Goal: Information Seeking & Learning: Check status

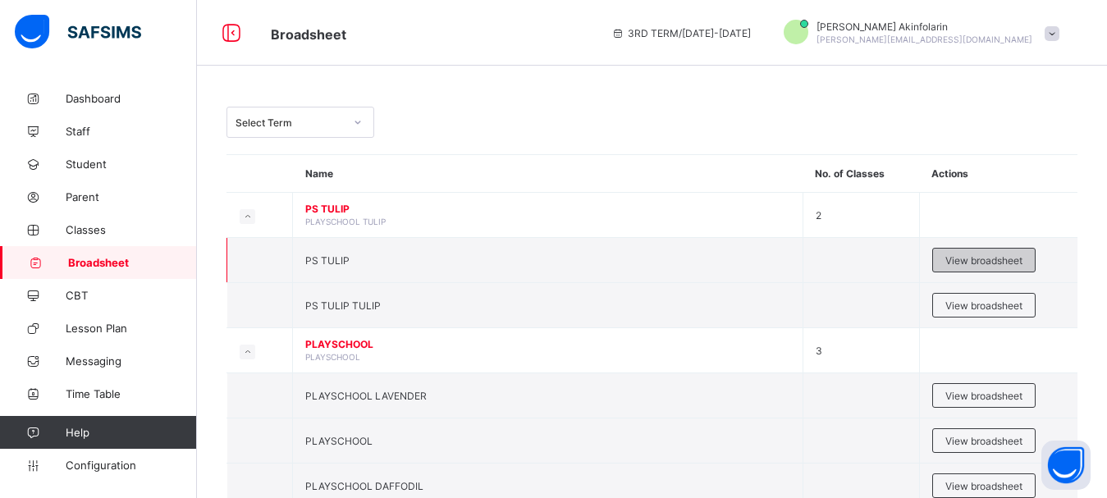
click at [955, 259] on span "View broadsheet" at bounding box center [984, 260] width 77 height 12
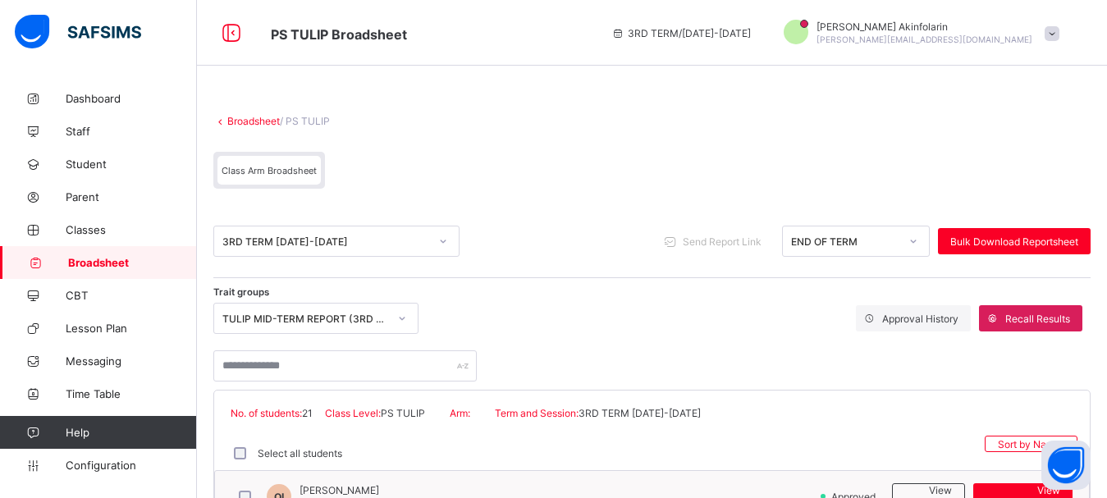
click at [313, 318] on div "TULIP MID-TERM REPORT (3RD TERM 2024/2025)" at bounding box center [305, 319] width 166 height 12
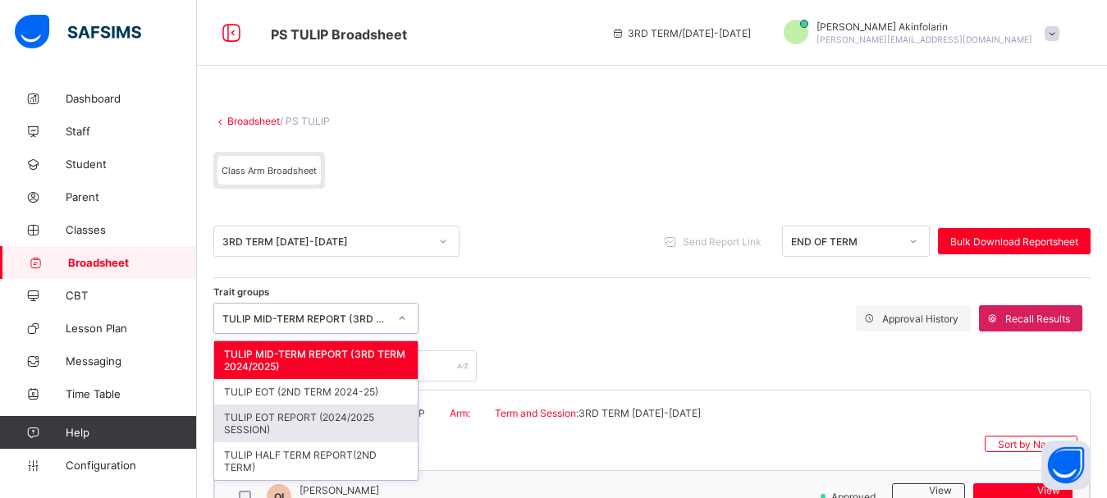
click at [323, 424] on div "TULIP EOT REPORT (2024/2025 SESSION)" at bounding box center [316, 424] width 204 height 38
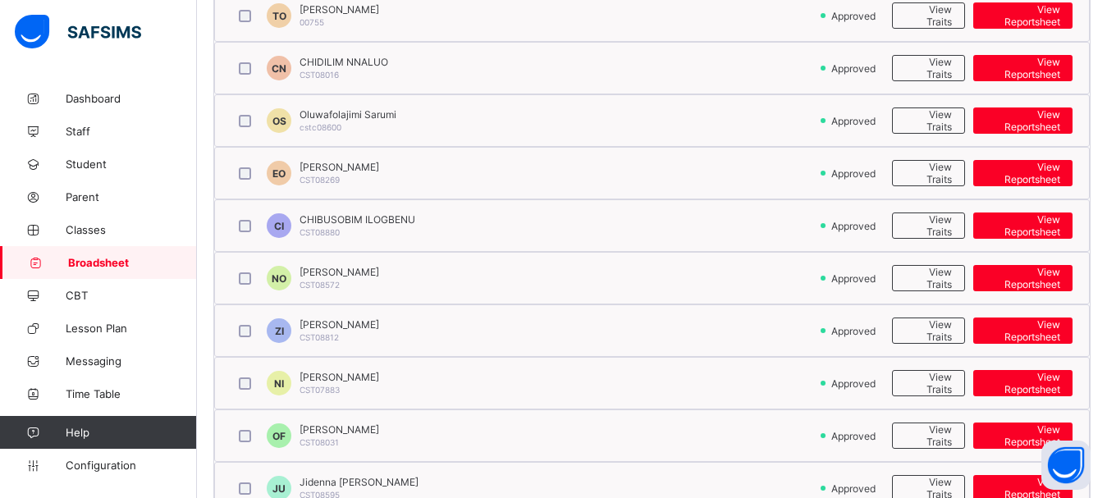
scroll to position [670, 0]
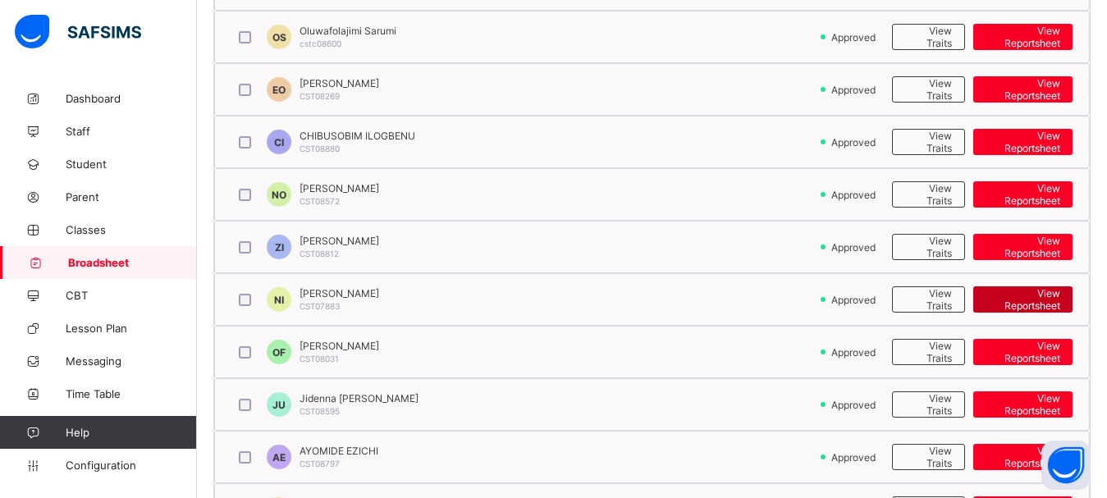
click at [1002, 301] on span "View Reportsheet" at bounding box center [1023, 299] width 75 height 25
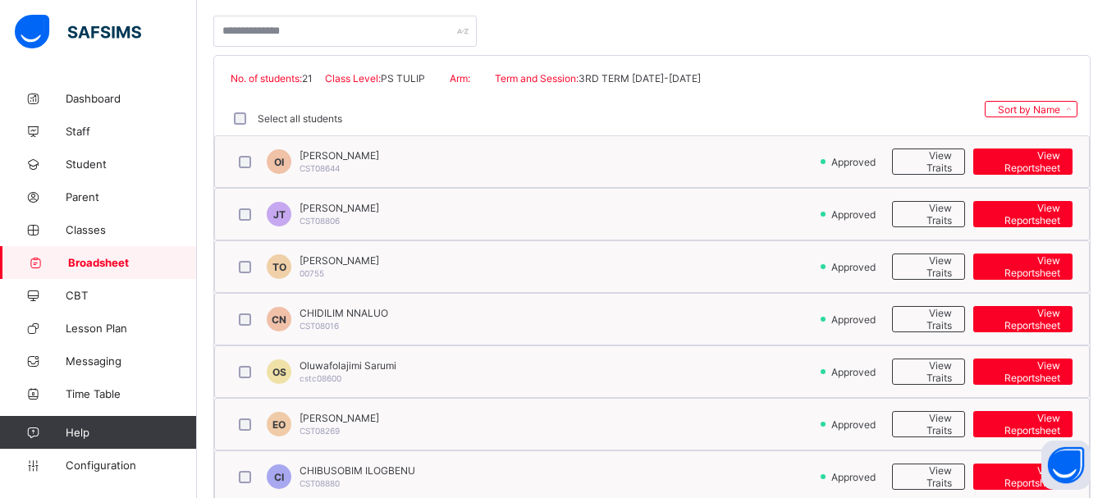
scroll to position [84, 0]
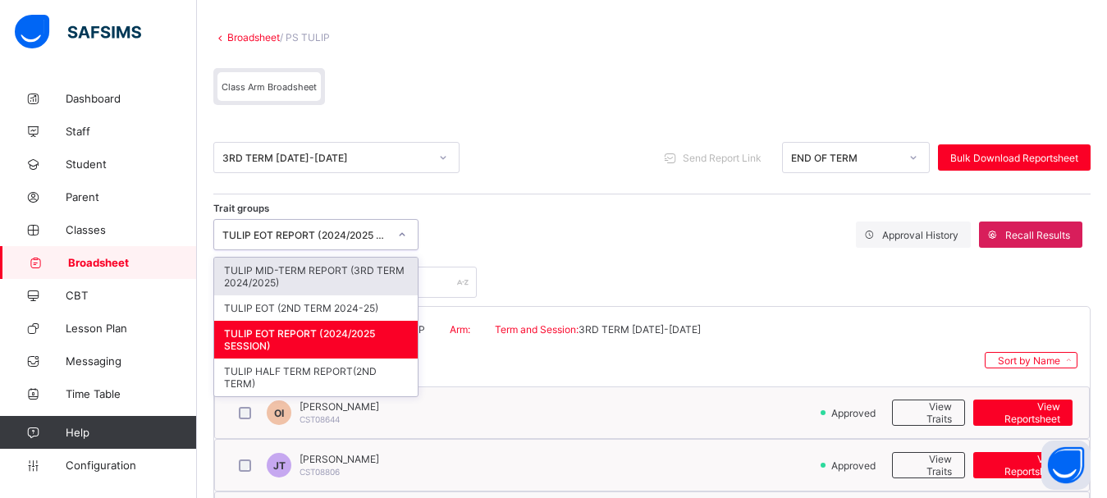
click at [313, 236] on div "TULIP EOT REPORT (2024/2025 SESSION)" at bounding box center [305, 235] width 166 height 12
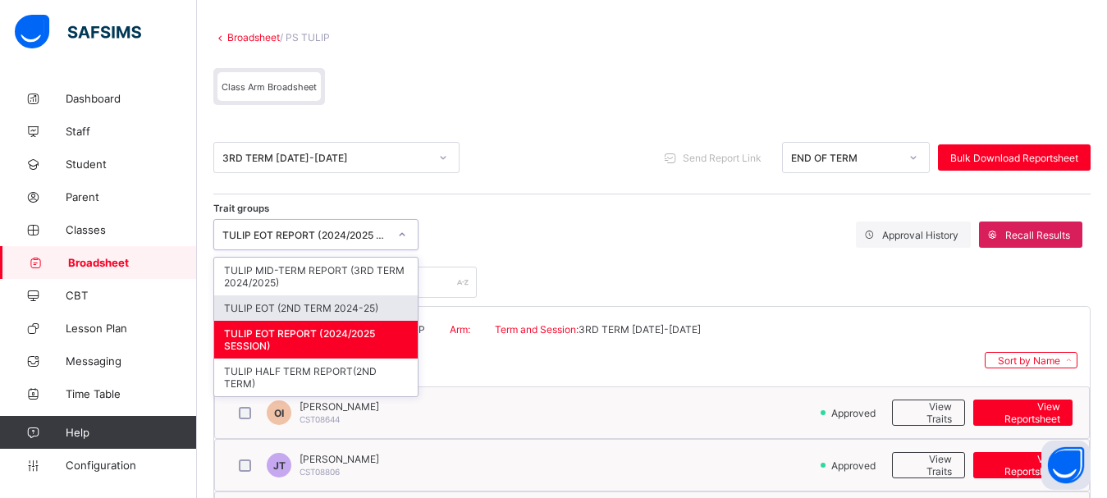
click at [318, 309] on div "TULIP EOT (2ND TERM 2024-25)" at bounding box center [316, 307] width 204 height 25
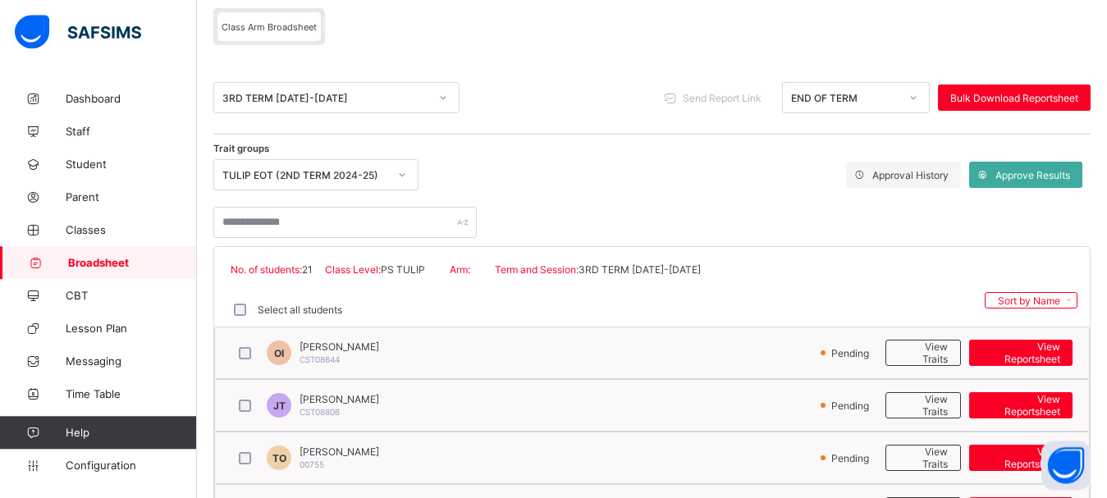
scroll to position [167, 0]
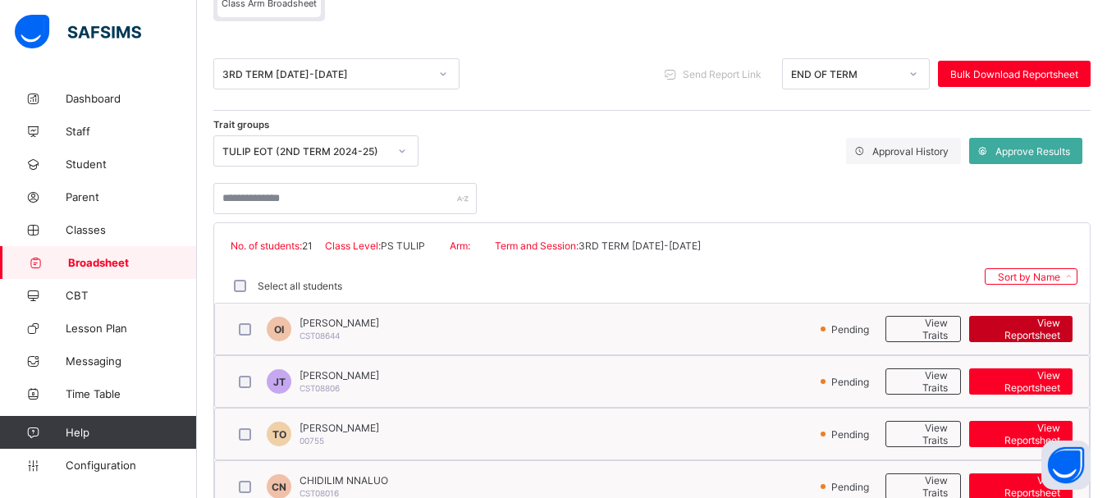
click at [1010, 331] on span "View Reportsheet" at bounding box center [1021, 329] width 79 height 25
click at [989, 155] on icon at bounding box center [983, 151] width 12 height 11
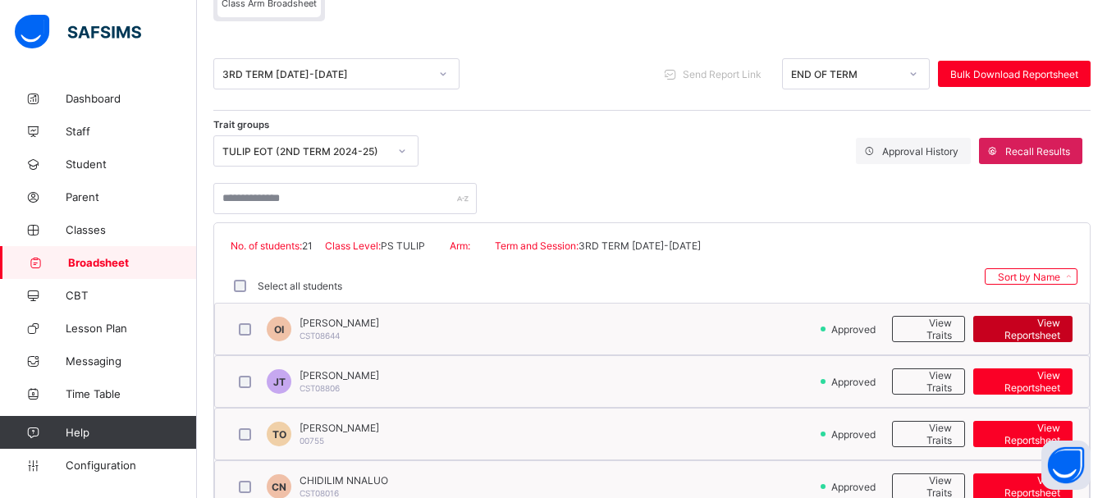
click at [1007, 328] on span "View Reportsheet" at bounding box center [1023, 329] width 75 height 25
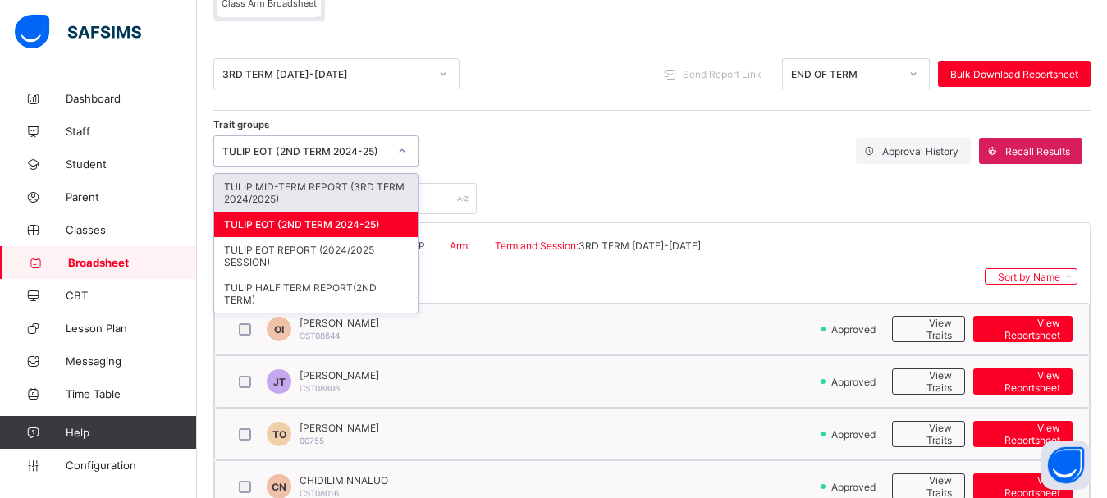
click at [349, 151] on div "TULIP EOT (2ND TERM 2024-25)" at bounding box center [305, 151] width 166 height 12
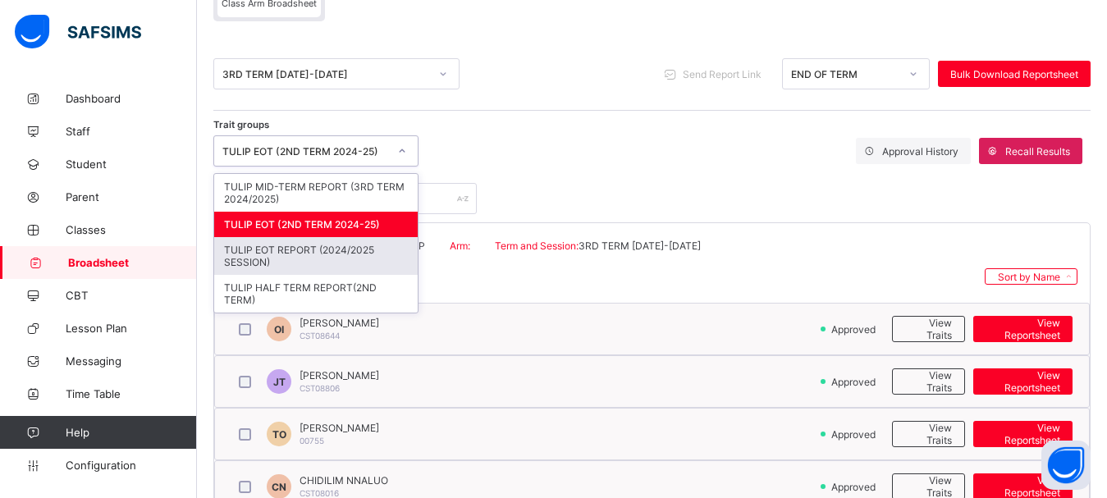
click at [323, 259] on div "TULIP EOT REPORT (2024/2025 SESSION)" at bounding box center [316, 256] width 204 height 38
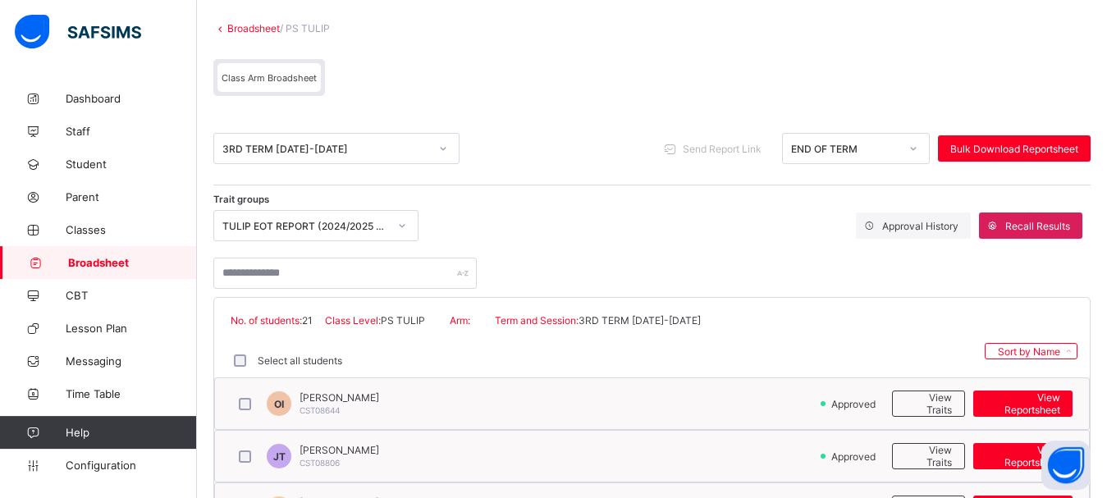
scroll to position [251, 0]
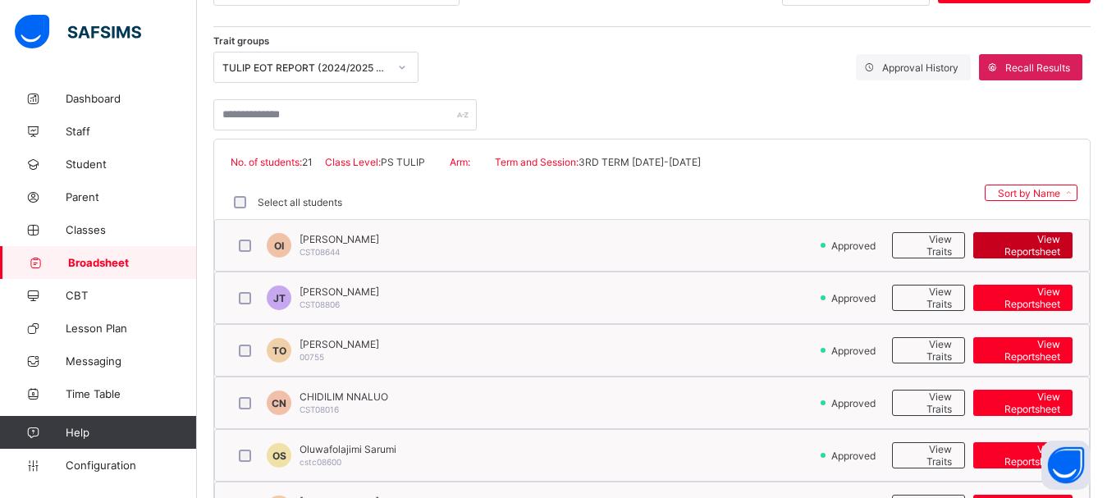
click at [1051, 248] on span "View Reportsheet" at bounding box center [1023, 245] width 75 height 25
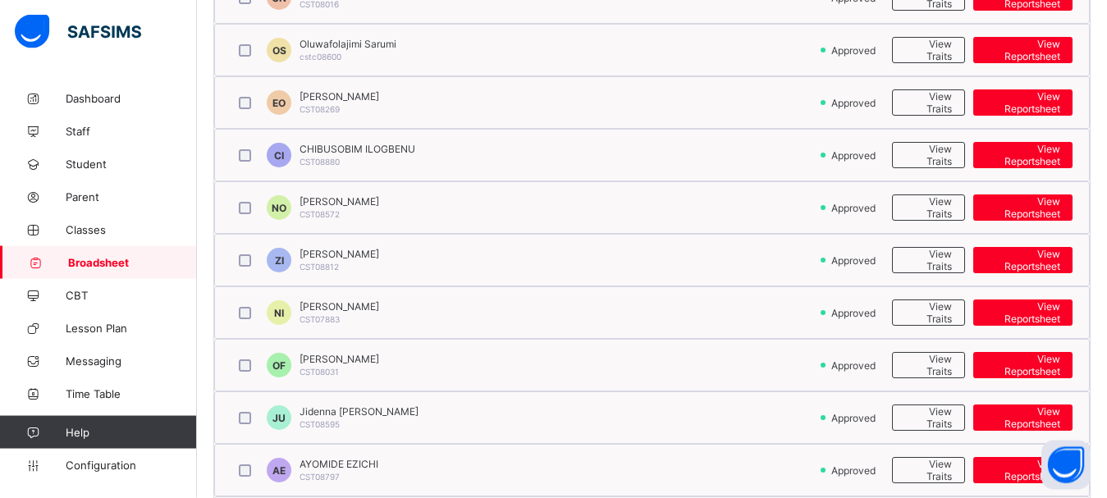
scroll to position [670, 0]
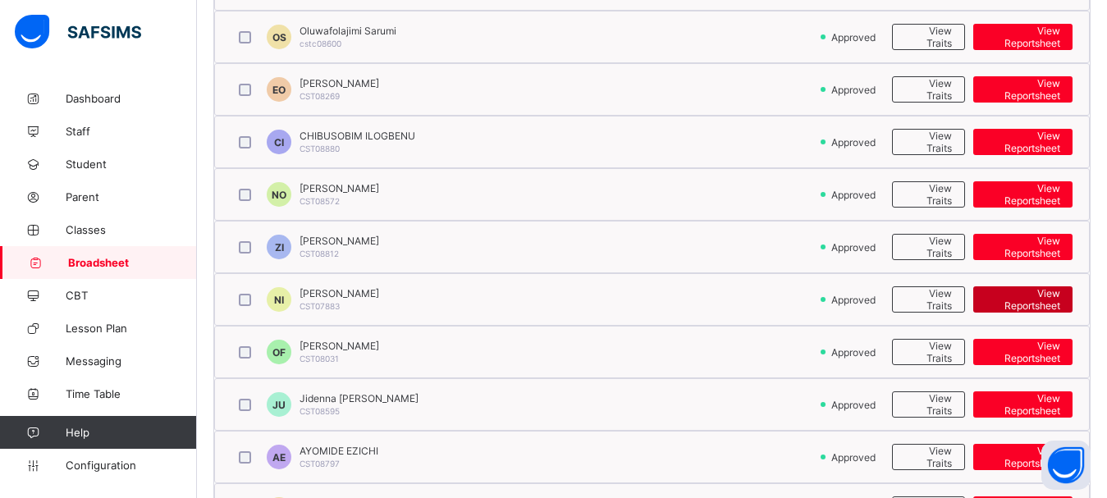
click at [1042, 296] on span "View Reportsheet" at bounding box center [1023, 299] width 75 height 25
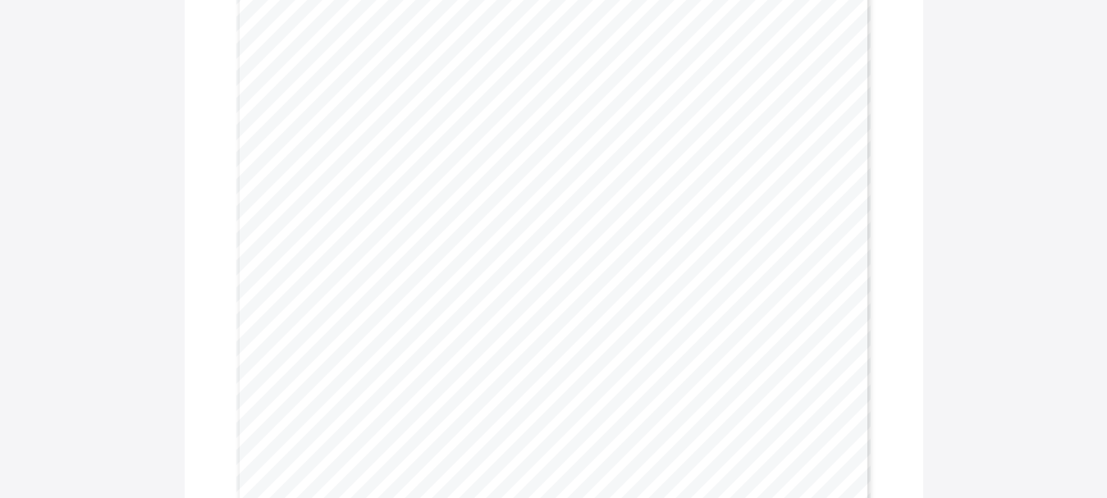
scroll to position [2093, 0]
click at [533, 310] on div "Page 3 Powered by Flexisaf Edusoft Limited https://safsims.com Outstanding Alwa…" at bounding box center [553, 470] width 635 height 898
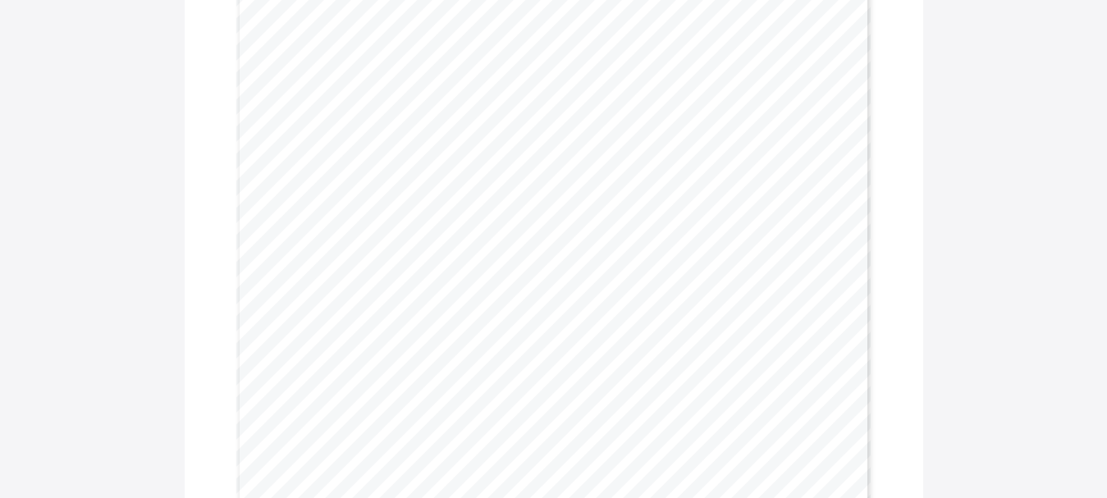
click at [403, 261] on div "Page 3 Powered by Flexisaf Edusoft Limited https://safsims.com Outstanding Alwa…" at bounding box center [553, 386] width 635 height 898
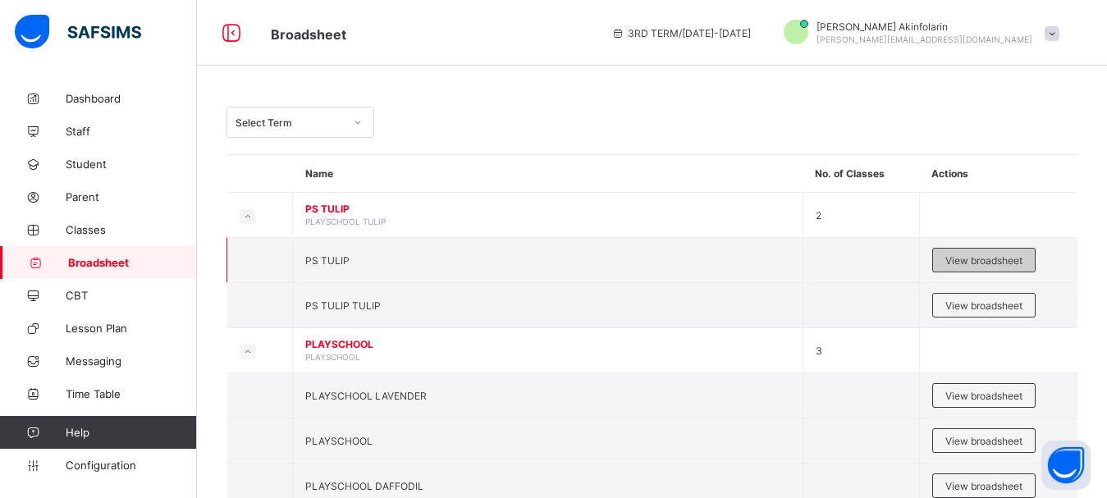
click at [953, 259] on div "View broadsheet" at bounding box center [983, 260] width 103 height 25
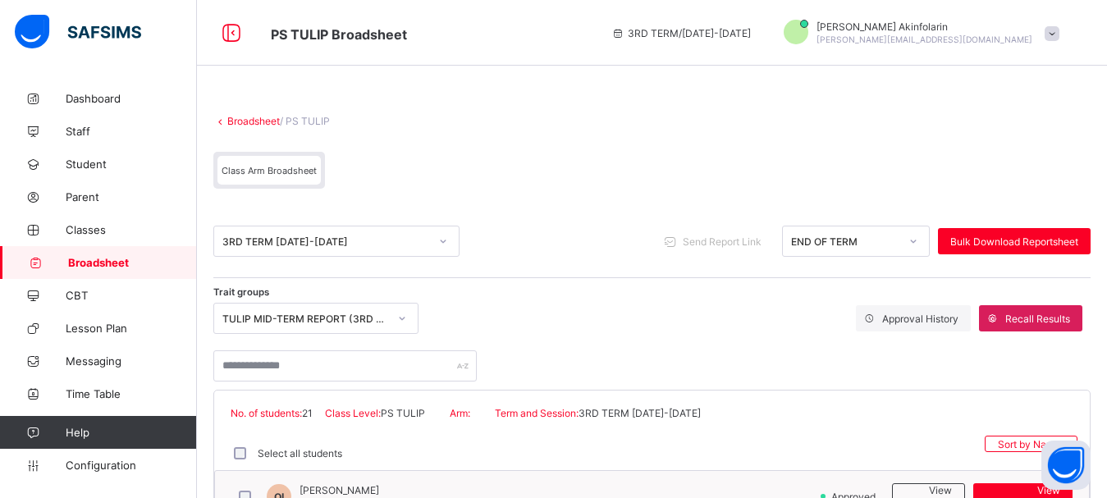
click at [382, 314] on div "TULIP MID-TERM REPORT (3RD TERM 2024/2025)" at bounding box center [305, 319] width 166 height 12
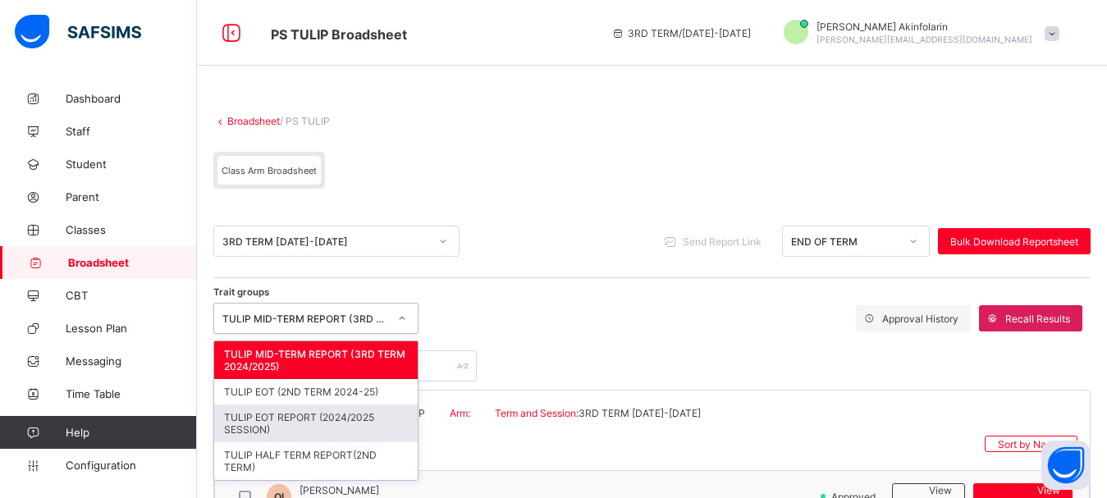
click at [354, 423] on div "TULIP EOT REPORT (2024/2025 SESSION)" at bounding box center [316, 424] width 204 height 38
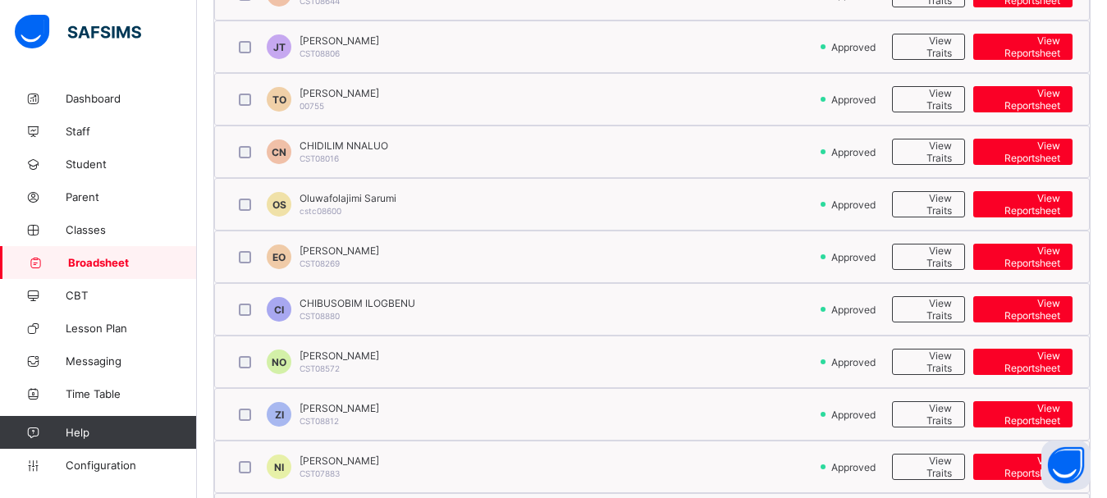
scroll to position [586, 0]
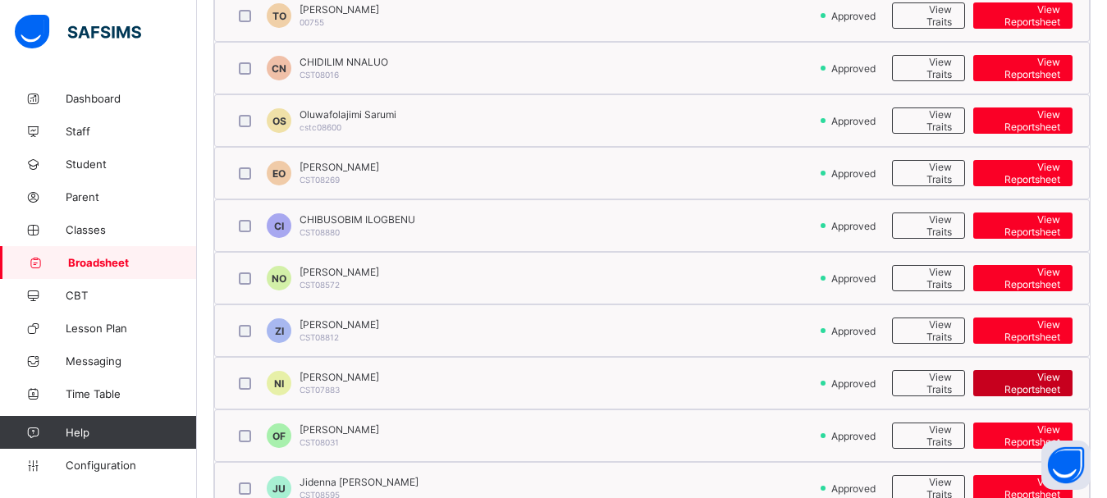
click at [1025, 382] on span "View Reportsheet" at bounding box center [1023, 383] width 75 height 25
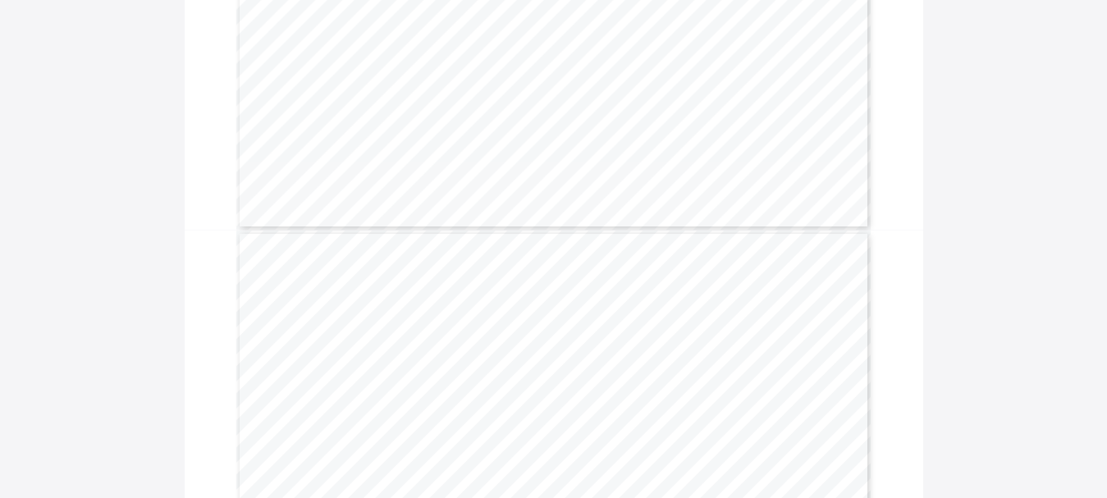
scroll to position [1967, 0]
